Goal: Task Accomplishment & Management: Manage account settings

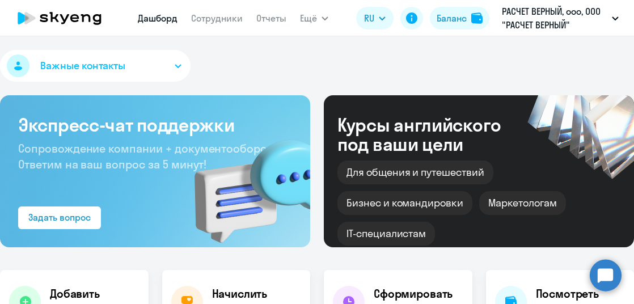
select select "30"
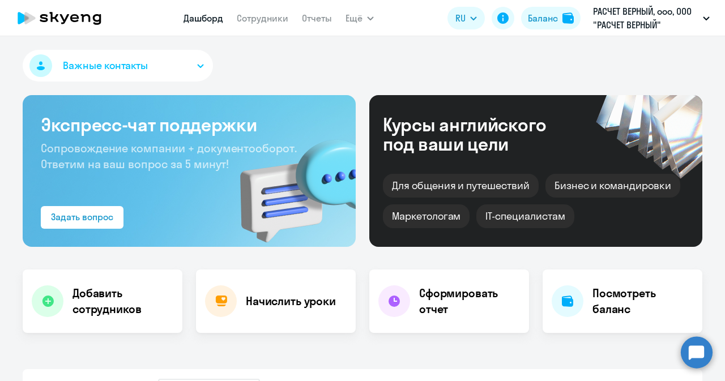
click at [266, 10] on nav "Дашборд Сотрудники Отчеты" at bounding box center [258, 18] width 148 height 23
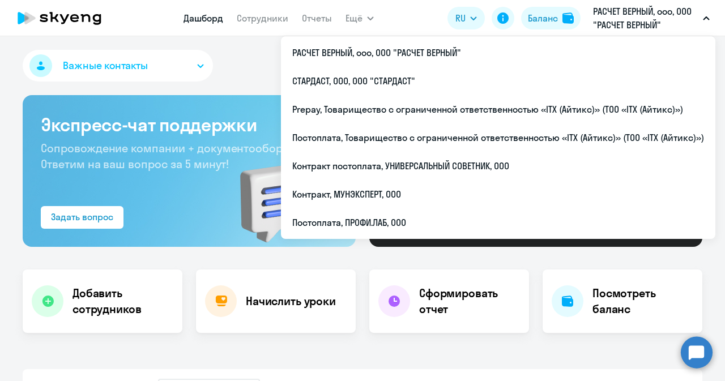
click at [611, 23] on p "РАСЧЕТ ВЕРНЫЙ, ооо, ООО "РАСЧЕТ ВЕРНЫЙ"" at bounding box center [645, 18] width 105 height 27
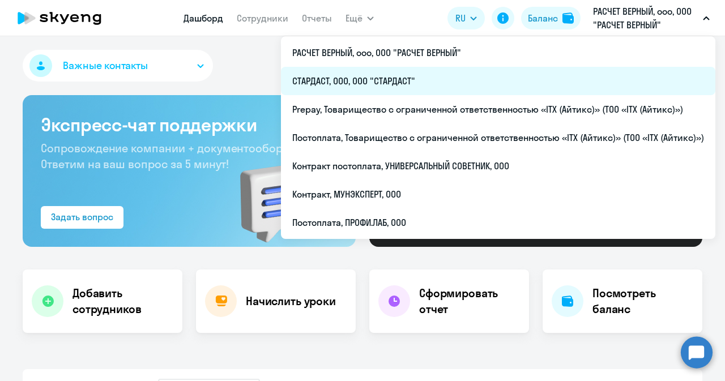
click at [402, 84] on li "СТАРДАСТ, ООО, ООО "СТАРДАСТ"" at bounding box center [498, 81] width 435 height 28
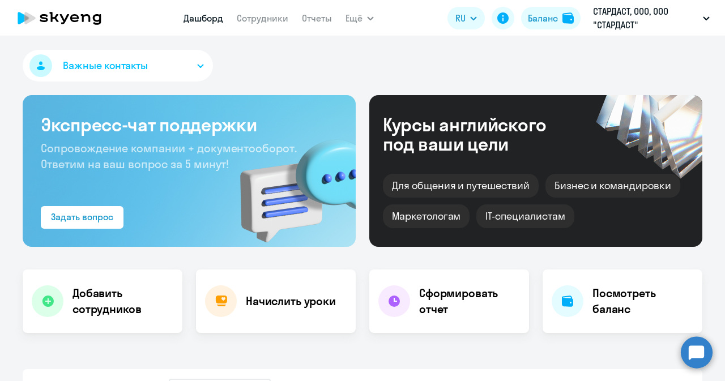
select select "30"
click at [270, 14] on link "Сотрудники" at bounding box center [263, 17] width 52 height 11
select select "30"
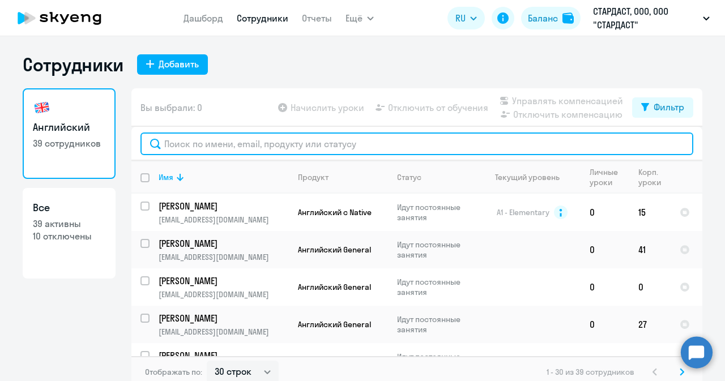
click at [266, 140] on input "text" at bounding box center [417, 144] width 553 height 23
paste input "[EMAIL_ADDRESS][DOMAIN_NAME]"
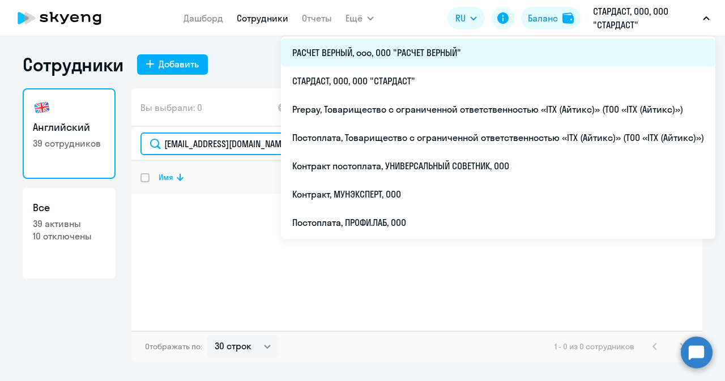
type input "[EMAIL_ADDRESS][DOMAIN_NAME]"
click at [372, 57] on li "РАСЧЕТ ВЕРНЫЙ, ооо, ООО "РАСЧЕТ ВЕРНЫЙ"" at bounding box center [498, 53] width 435 height 28
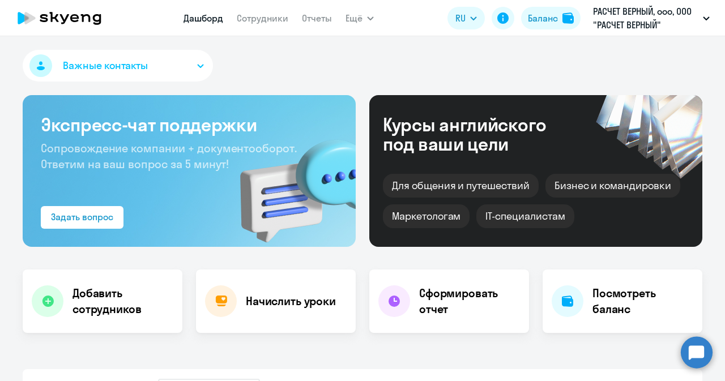
select select "30"
click at [260, 15] on link "Сотрудники" at bounding box center [263, 17] width 52 height 11
select select "30"
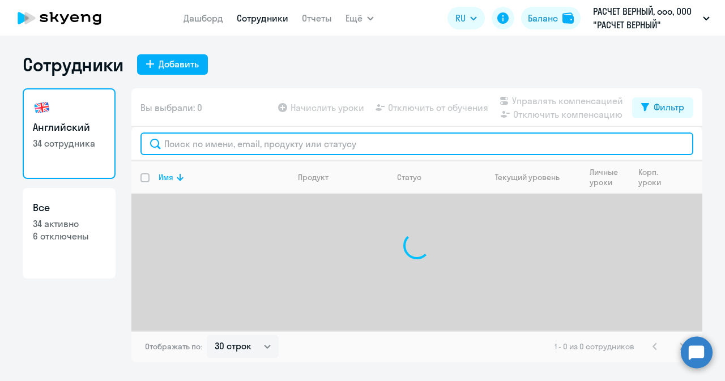
click at [267, 143] on input "text" at bounding box center [417, 144] width 553 height 23
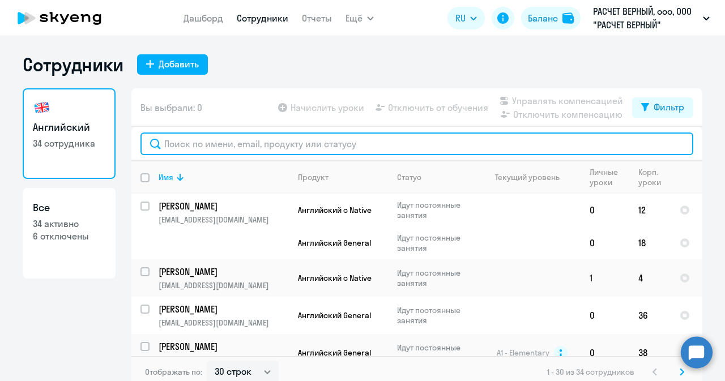
paste input "[EMAIL_ADDRESS][DOMAIN_NAME]"
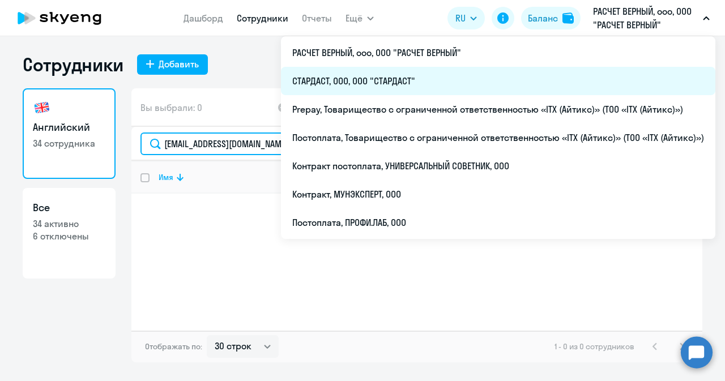
type input "[EMAIL_ADDRESS][DOMAIN_NAME]"
click at [377, 82] on li "СТАРДАСТ, ООО, ООО "СТАРДАСТ"" at bounding box center [498, 81] width 435 height 28
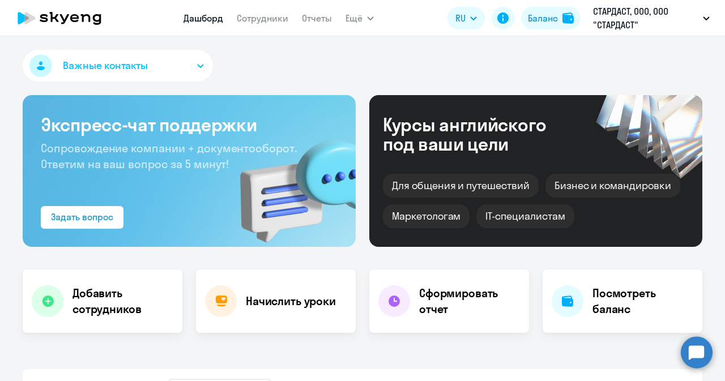
select select "30"
click at [252, 14] on link "Сотрудники" at bounding box center [263, 17] width 52 height 11
select select "30"
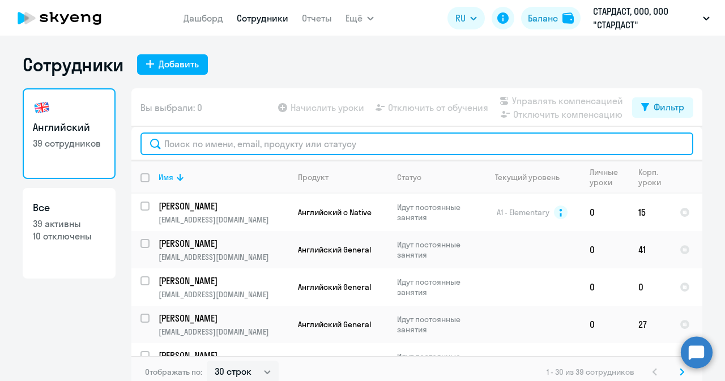
click at [244, 145] on input "text" at bounding box center [417, 144] width 553 height 23
paste input "[EMAIL_ADDRESS][DOMAIN_NAME]"
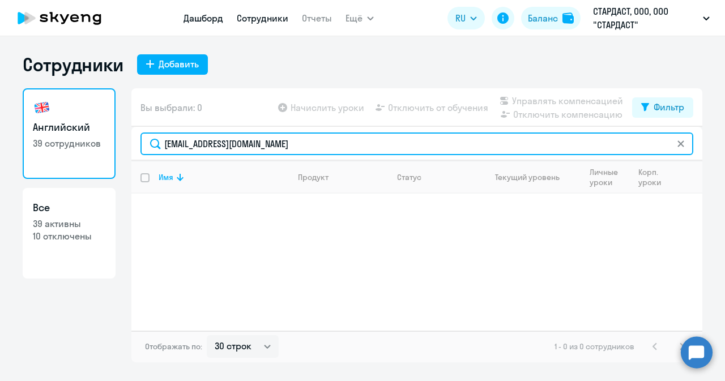
type input "[EMAIL_ADDRESS][DOMAIN_NAME]"
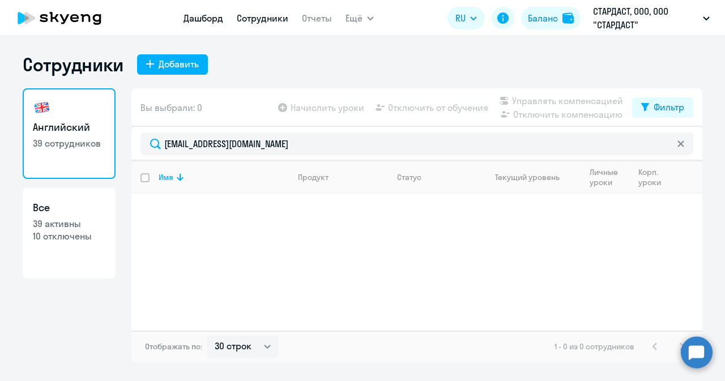
click at [210, 18] on link "Дашборд" at bounding box center [204, 17] width 40 height 11
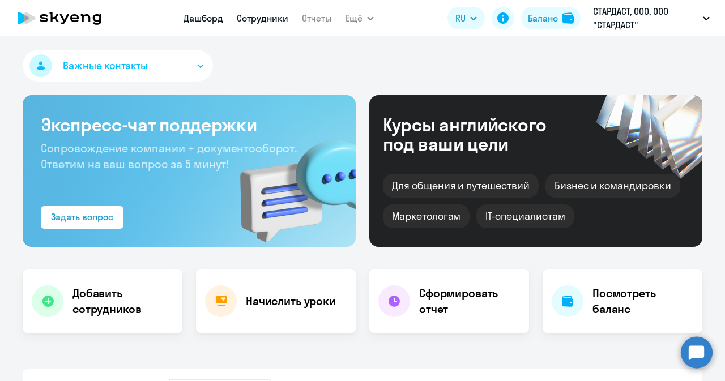
select select "30"
click at [258, 18] on link "Сотрудники" at bounding box center [263, 17] width 52 height 11
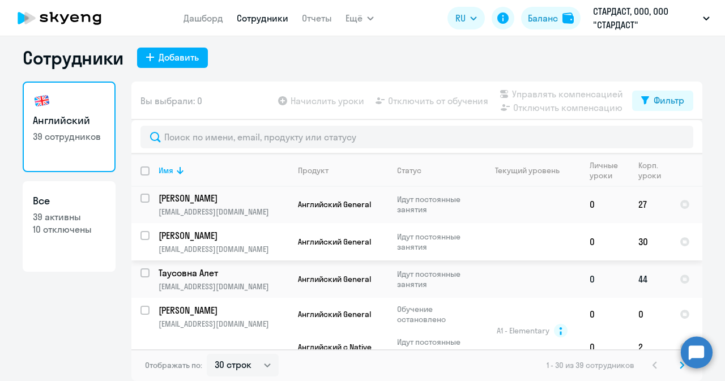
scroll to position [170, 0]
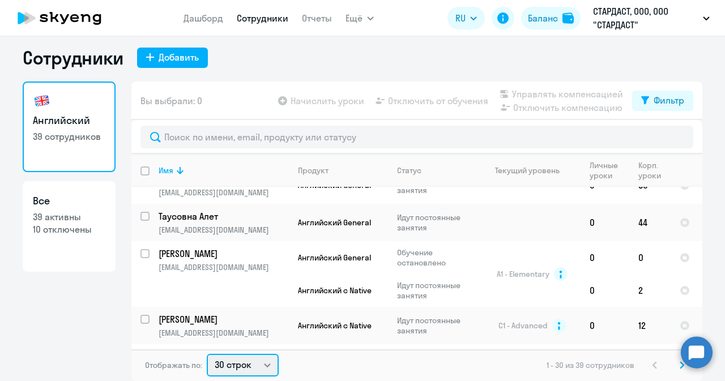
click at [257, 303] on select "30 строк 50 строк 100 строк" at bounding box center [243, 365] width 72 height 23
select select "50"
click at [207, 303] on select "30 строк 50 строк 100 строк" at bounding box center [243, 365] width 72 height 23
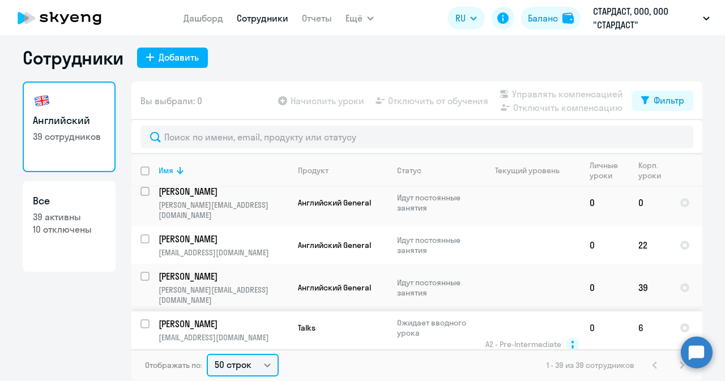
scroll to position [1133, 0]
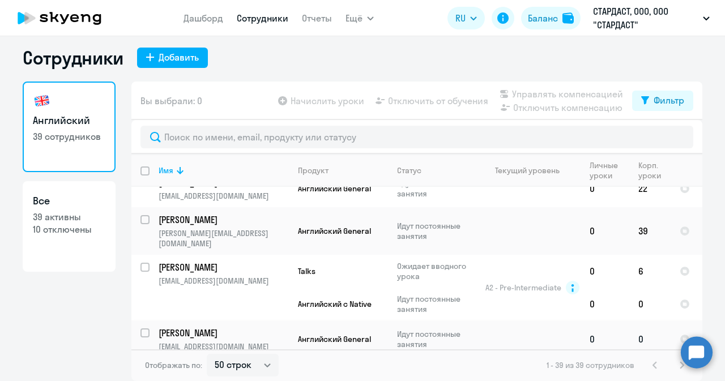
click at [236, 303] on p "[PERSON_NAME]" at bounding box center [223, 333] width 128 height 12
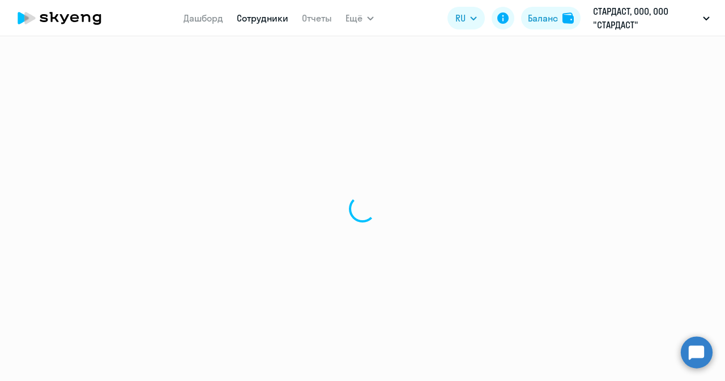
select select "english"
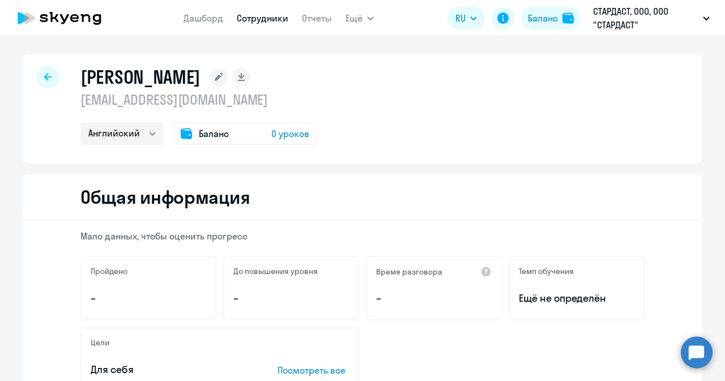
click at [201, 129] on span "Баланс" at bounding box center [214, 134] width 30 height 14
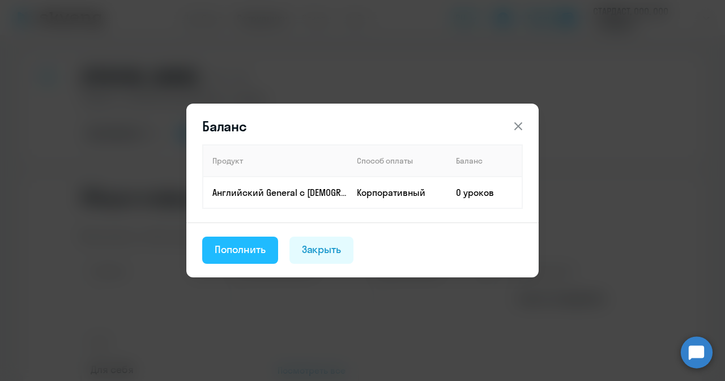
click at [244, 250] on div "Пополнить" at bounding box center [240, 250] width 51 height 15
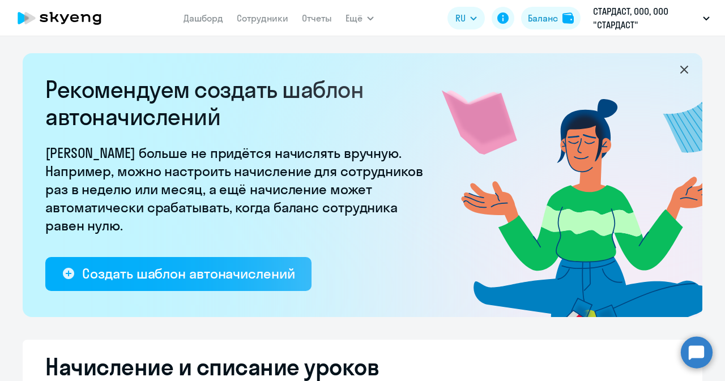
select select "10"
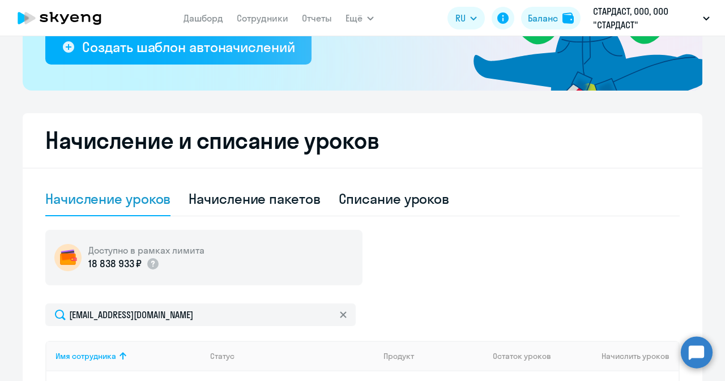
scroll to position [397, 0]
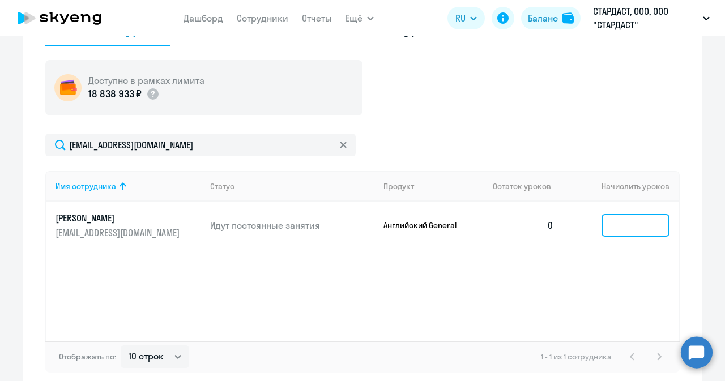
click at [621, 223] on input at bounding box center [636, 225] width 68 height 23
type input "1"
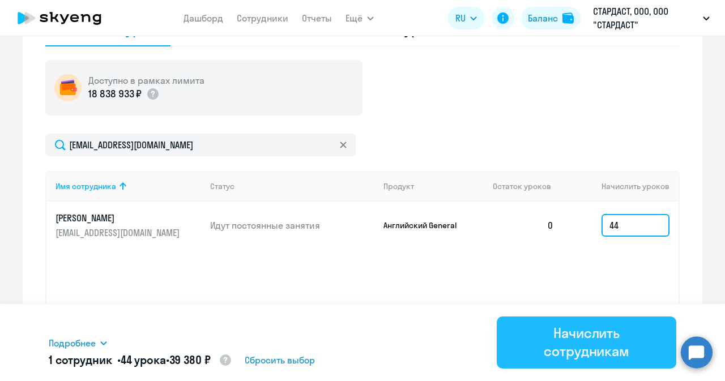
type input "44"
click at [550, 303] on div "Начислить сотрудникам" at bounding box center [587, 342] width 148 height 36
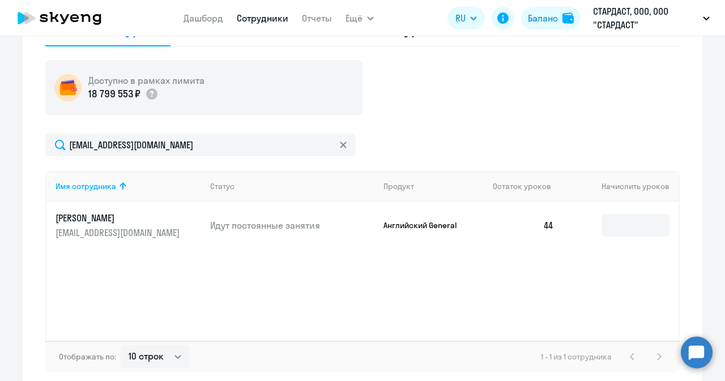
click at [252, 19] on link "Сотрудники" at bounding box center [263, 17] width 52 height 11
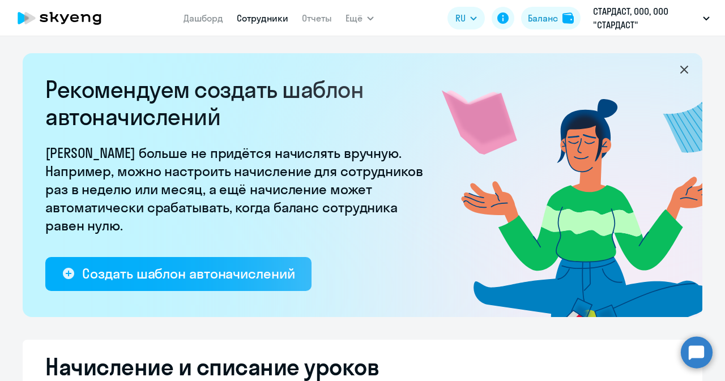
select select "30"
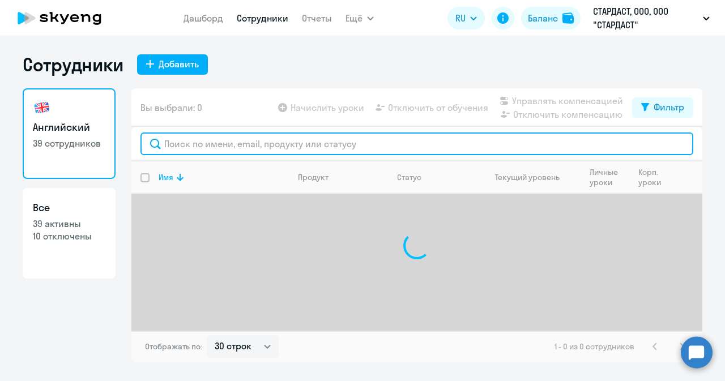
click at [267, 142] on input "text" at bounding box center [417, 144] width 553 height 23
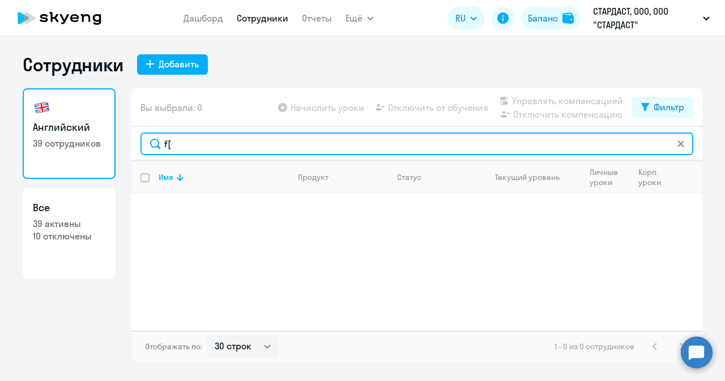
drag, startPoint x: 262, startPoint y: 146, endPoint x: 220, endPoint y: 143, distance: 42.0
click at [220, 143] on input "f[" at bounding box center [417, 144] width 553 height 23
type input "f"
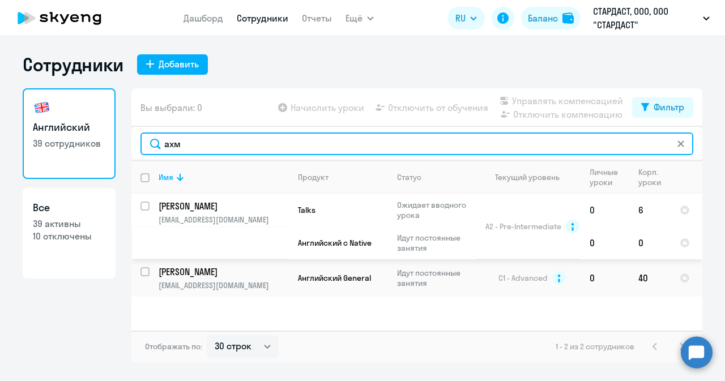
type input "ахм"
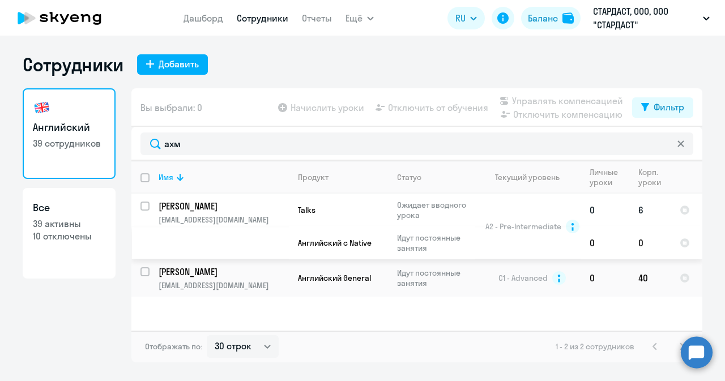
click at [217, 209] on p "[PERSON_NAME]" at bounding box center [223, 206] width 128 height 12
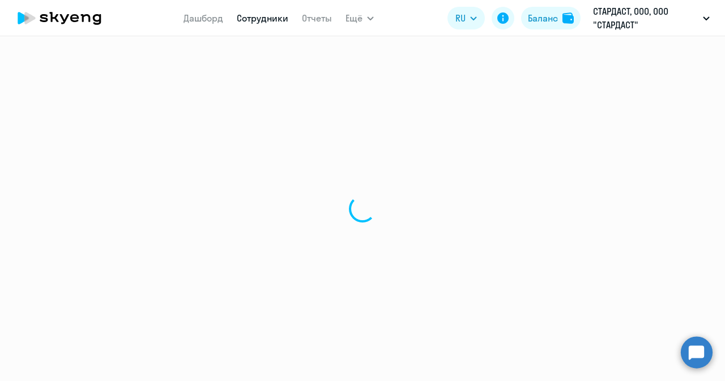
select select "english"
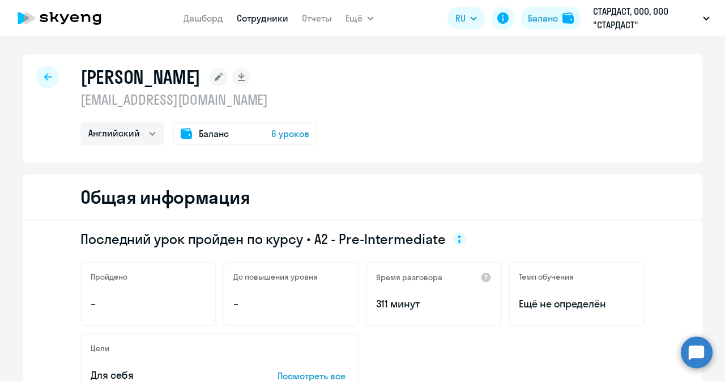
click at [199, 137] on span "Баланс" at bounding box center [214, 134] width 30 height 14
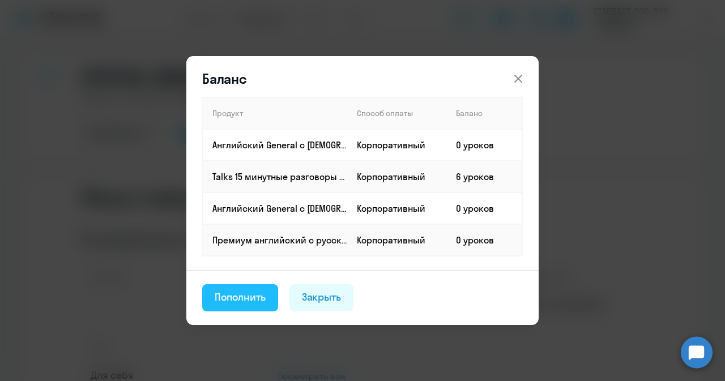
click at [250, 302] on div "Пополнить" at bounding box center [240, 297] width 51 height 15
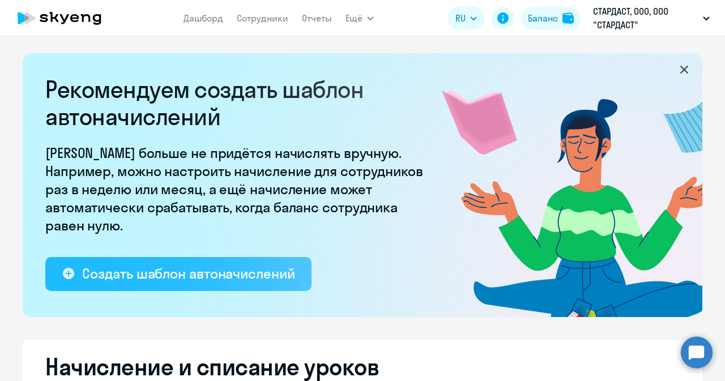
select select "10"
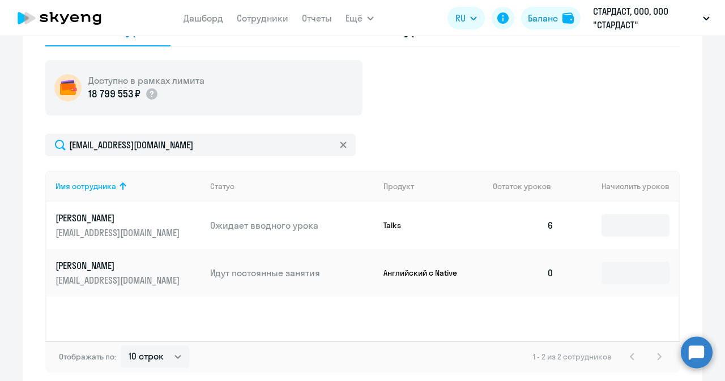
scroll to position [451, 0]
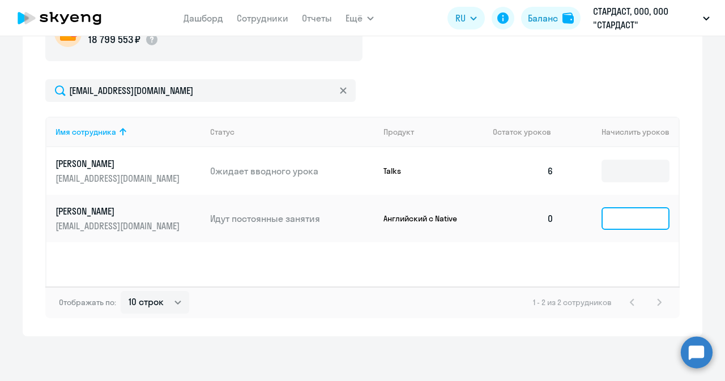
click at [615, 213] on input at bounding box center [636, 218] width 68 height 23
type input "1"
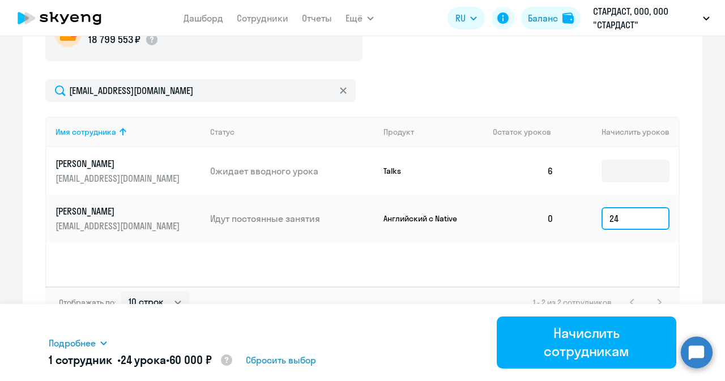
type input "2"
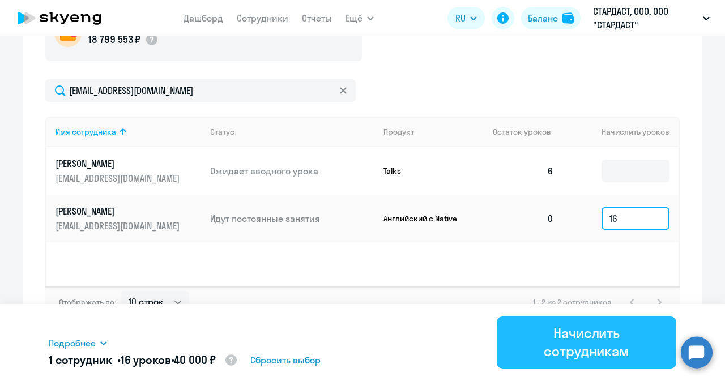
type input "16"
click at [587, 303] on div "Начислить сотрудникам" at bounding box center [587, 342] width 148 height 36
